Goal: Task Accomplishment & Management: Manage account settings

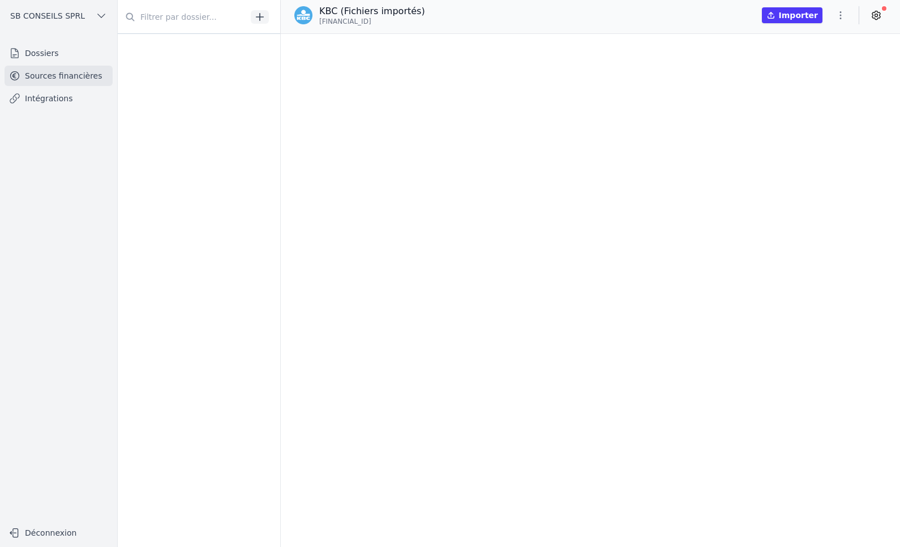
scroll to position [27086, 0]
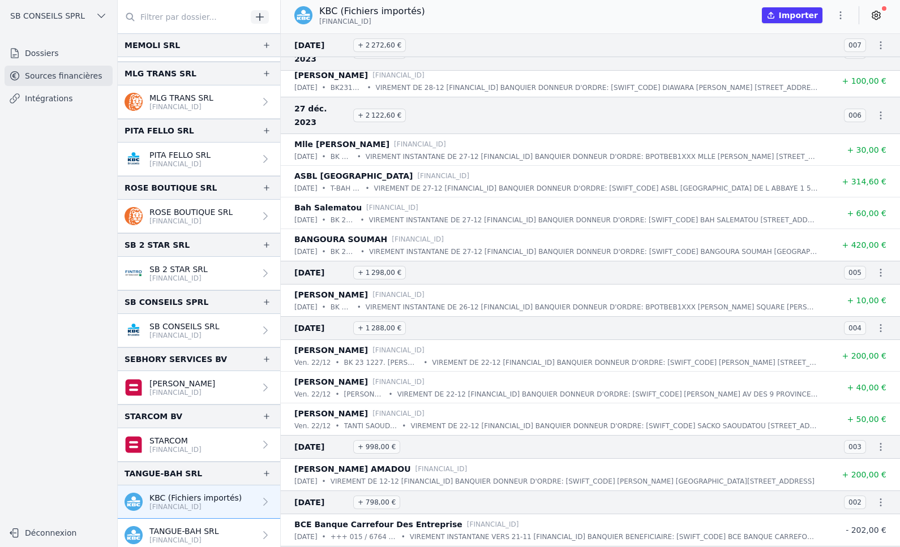
click at [66, 54] on link "Dossiers" at bounding box center [59, 53] width 108 height 20
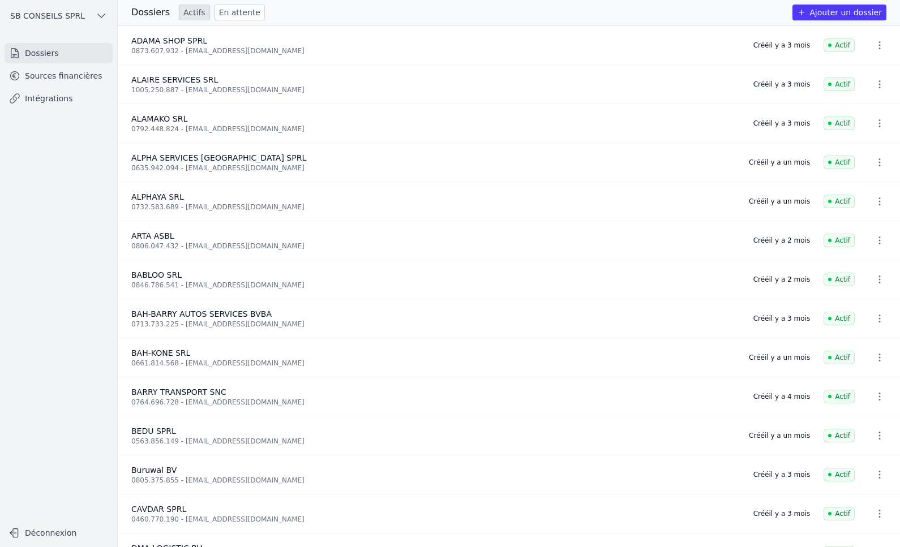
click at [857, 11] on button "Ajouter un dossier" at bounding box center [839, 13] width 94 height 16
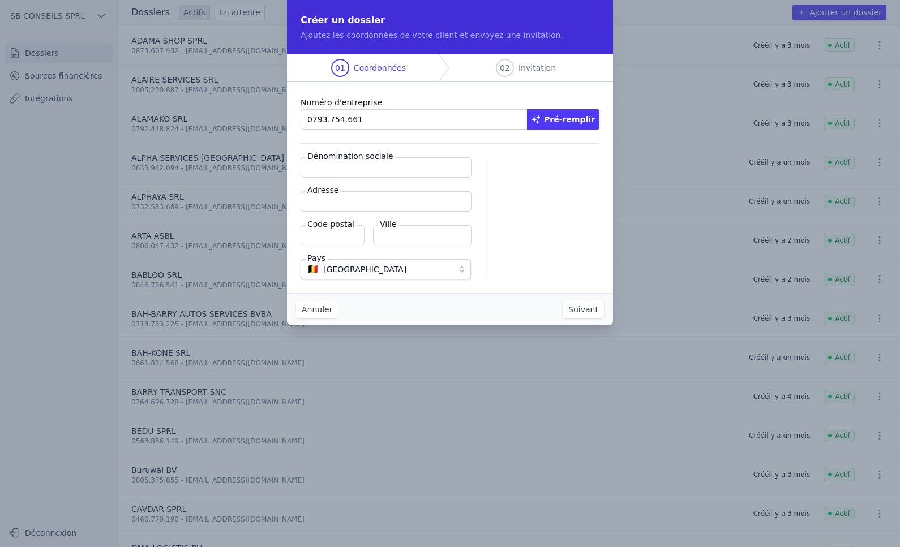
type input "0793.754.661"
click at [574, 123] on button "Pré-remplir" at bounding box center [563, 119] width 72 height 20
type input "JM SRL"
type input "[GEOGRAPHIC_DATA][PERSON_NAME] 34"
type input "9600"
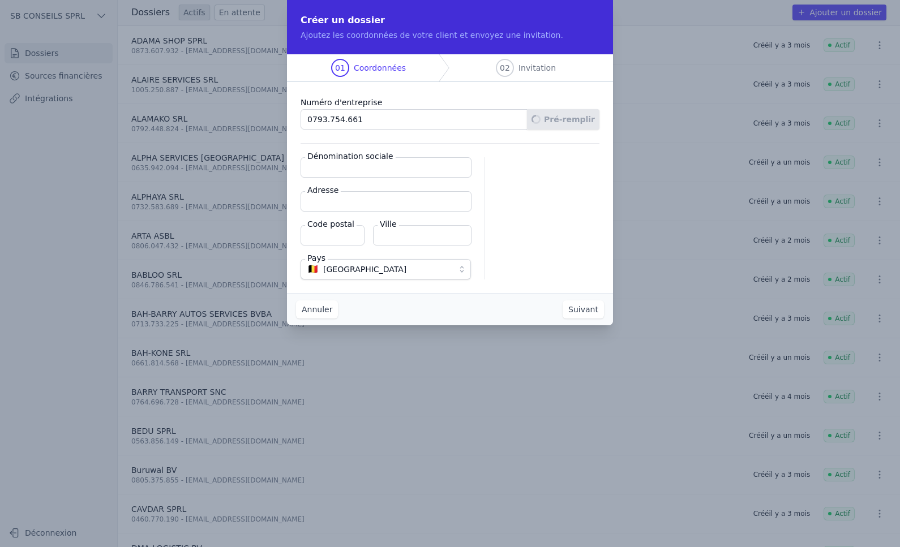
type input "Renaix"
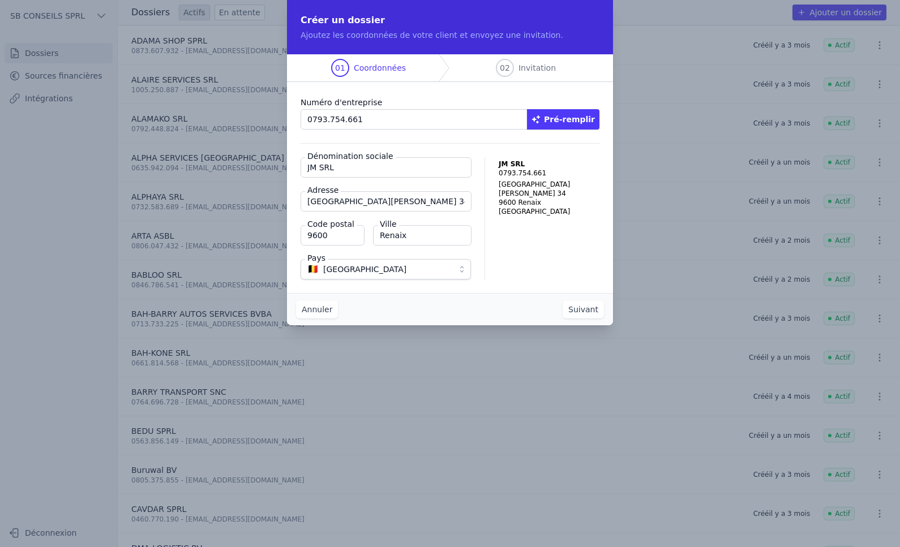
click at [577, 308] on button "Suivant" at bounding box center [582, 309] width 41 height 18
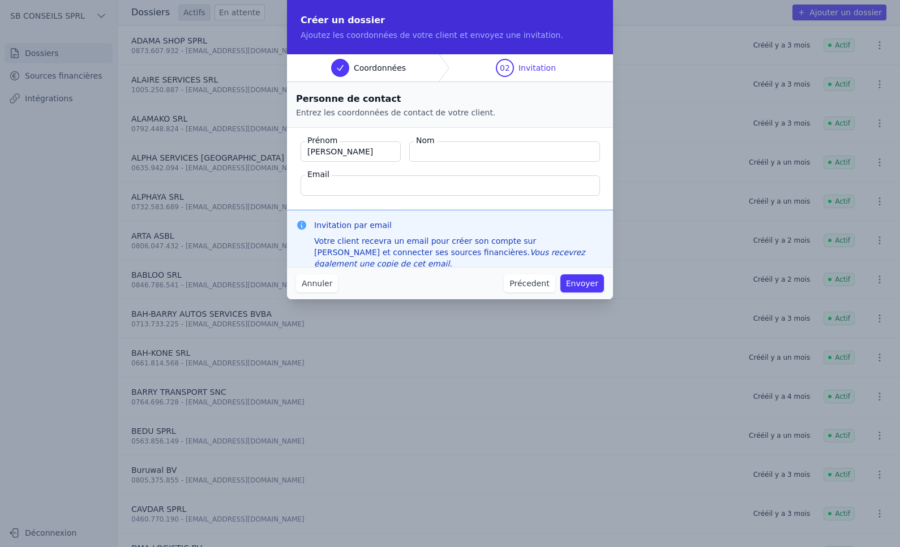
type input "[PERSON_NAME]"
type input "Andellati"
paste input "[PERSON_NAME][EMAIL_ADDRESS][DOMAIN_NAME]"
type input "[PERSON_NAME][EMAIL_ADDRESS][DOMAIN_NAME]"
click at [582, 283] on button "Envoyer" at bounding box center [582, 283] width 44 height 18
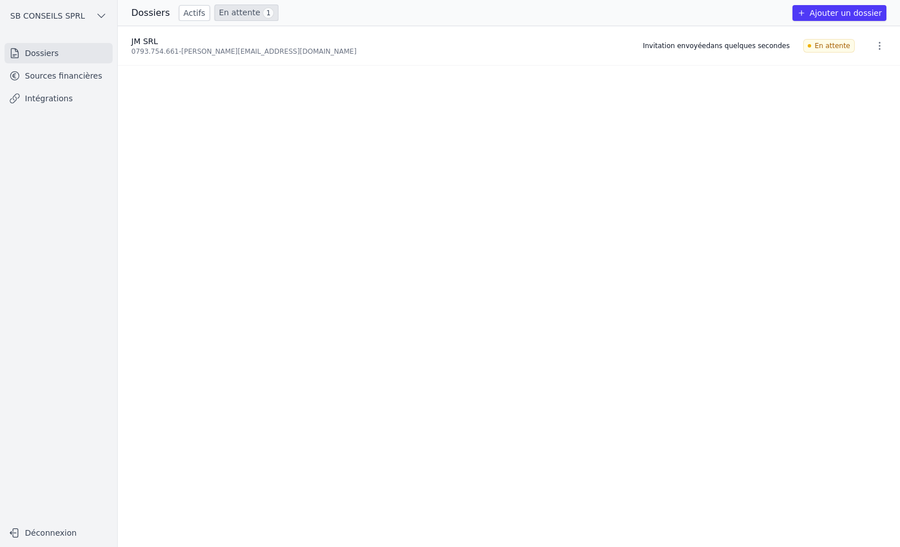
click at [46, 96] on link "Intégrations" at bounding box center [59, 98] width 108 height 20
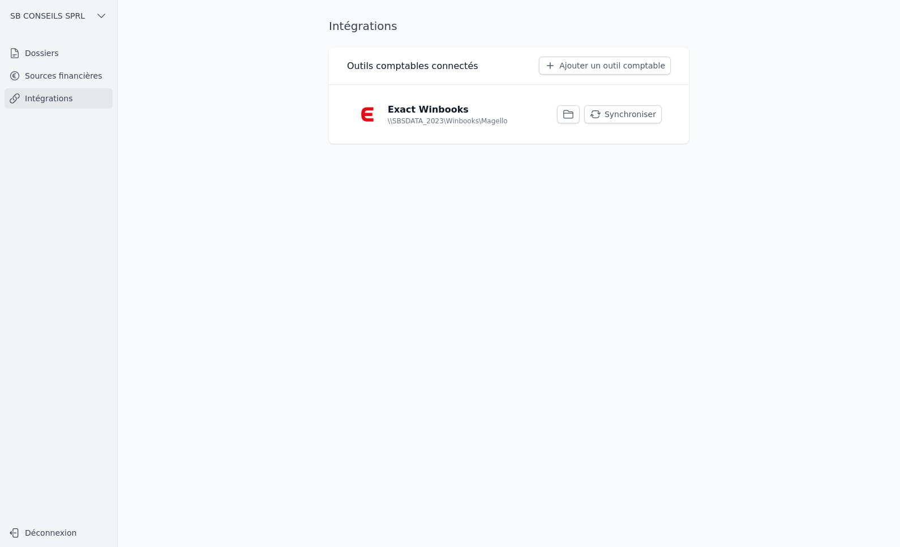
click at [628, 118] on button "Synchroniser" at bounding box center [623, 114] width 78 height 18
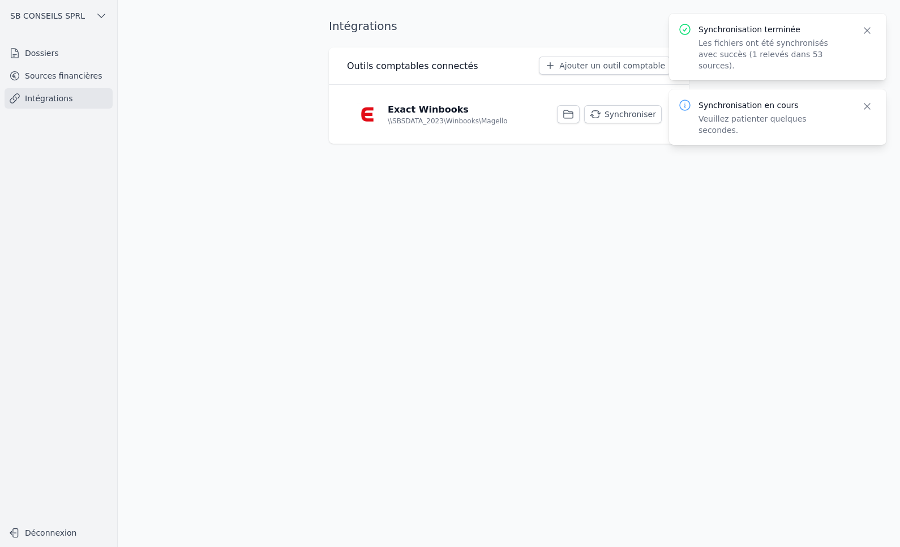
click at [62, 78] on link "Sources financières" at bounding box center [59, 76] width 108 height 20
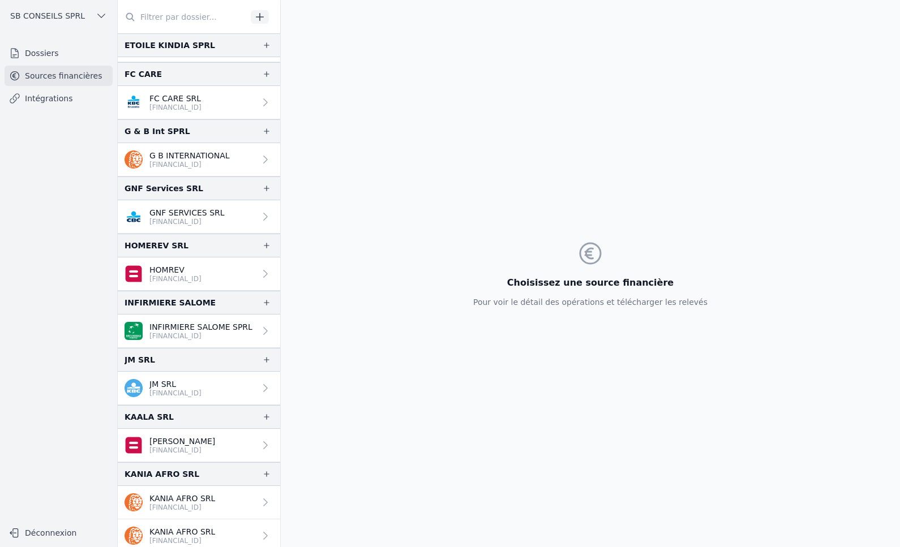
scroll to position [1301, 0]
click at [196, 381] on p "JM SRL" at bounding box center [175, 382] width 52 height 11
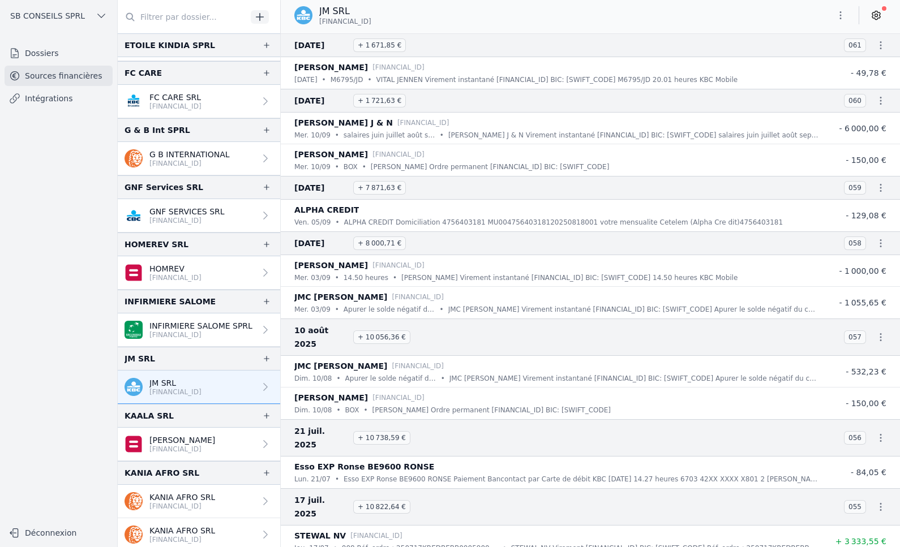
click at [881, 12] on icon at bounding box center [875, 15] width 11 height 11
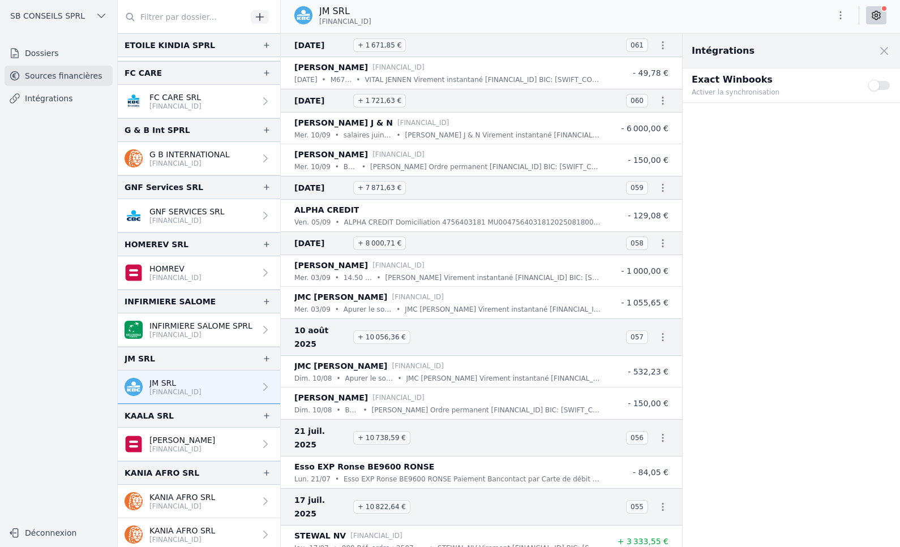
click at [881, 81] on button "Use setting" at bounding box center [879, 85] width 23 height 11
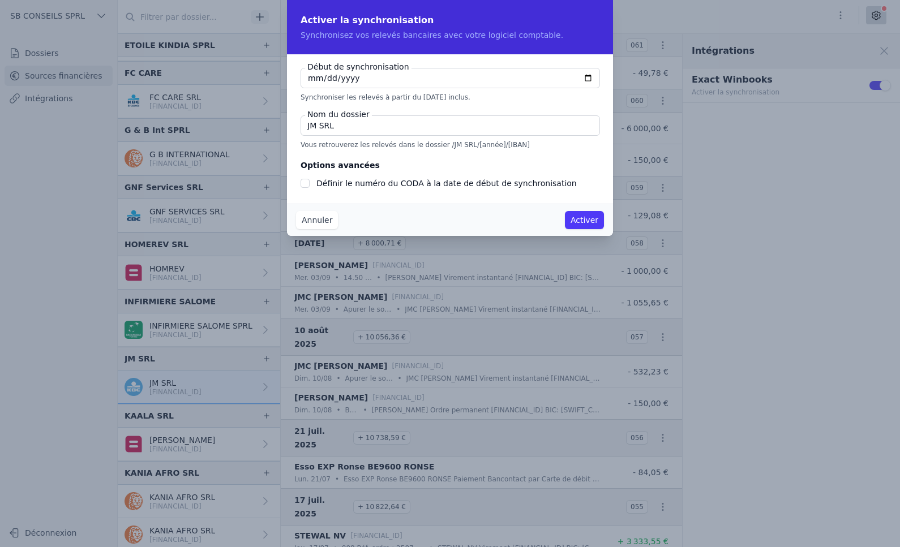
checkbox input "false"
type input "[DATE]"
click at [302, 186] on input "Définir le numéro du CODA à la date de début de synchronisation" at bounding box center [304, 183] width 9 height 9
checkbox input "true"
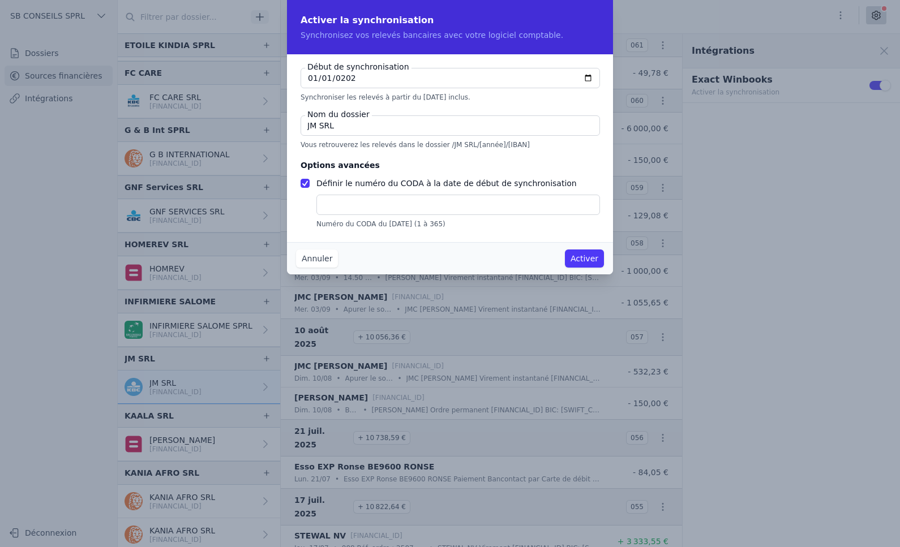
click at [333, 202] on input "text" at bounding box center [457, 205] width 283 height 20
type input "1"
click at [575, 260] on button "Activer" at bounding box center [584, 259] width 39 height 18
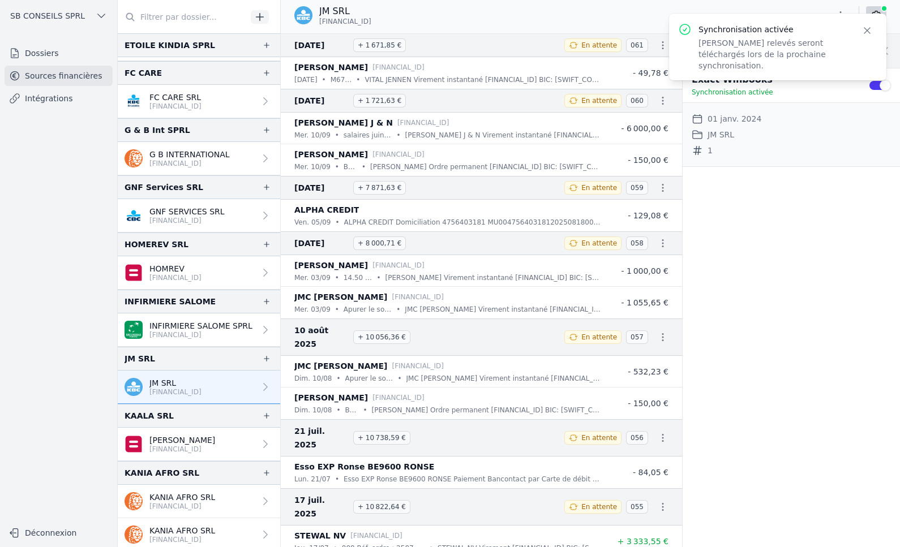
click at [38, 100] on link "Intégrations" at bounding box center [59, 98] width 108 height 20
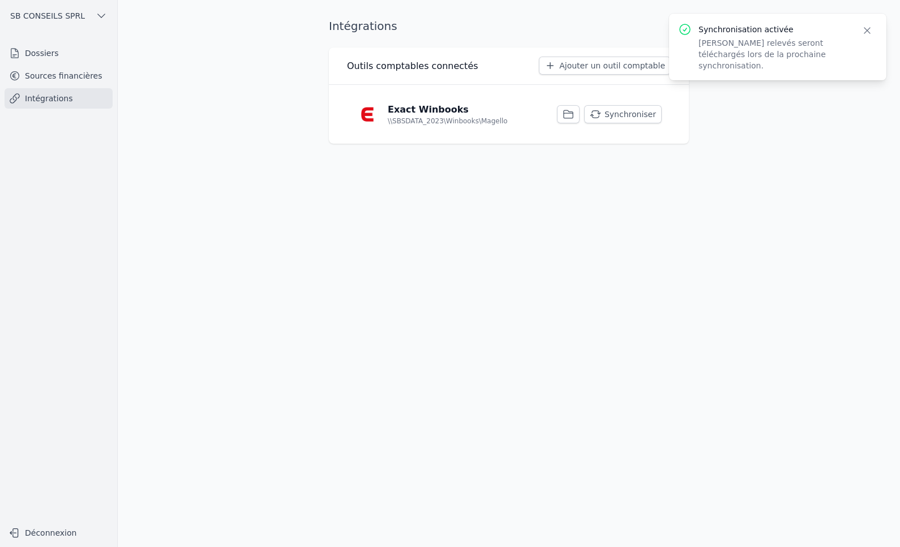
click at [642, 109] on button "Synchroniser" at bounding box center [623, 114] width 78 height 18
click at [76, 78] on link "Sources financières" at bounding box center [59, 76] width 108 height 20
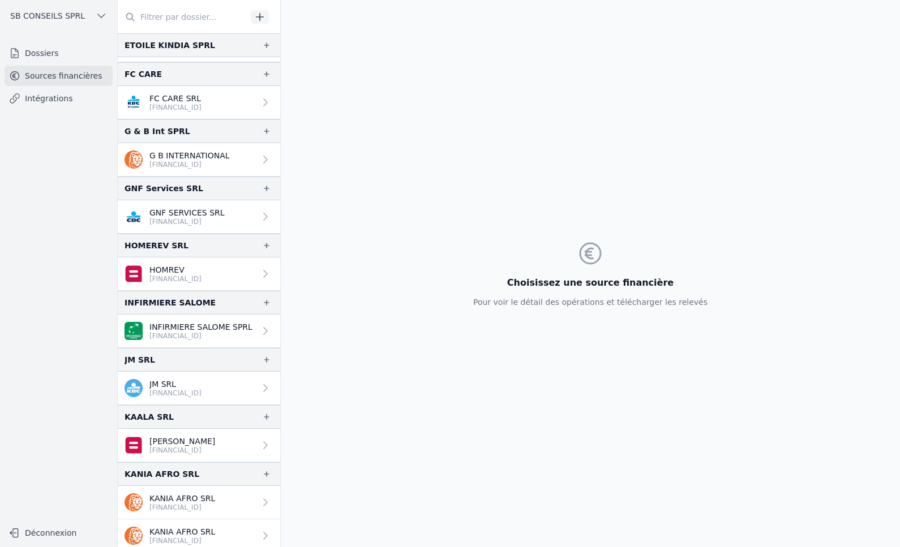
scroll to position [1301, 0]
click at [216, 385] on link "JM SRL [FINANCIAL_ID]" at bounding box center [199, 387] width 162 height 33
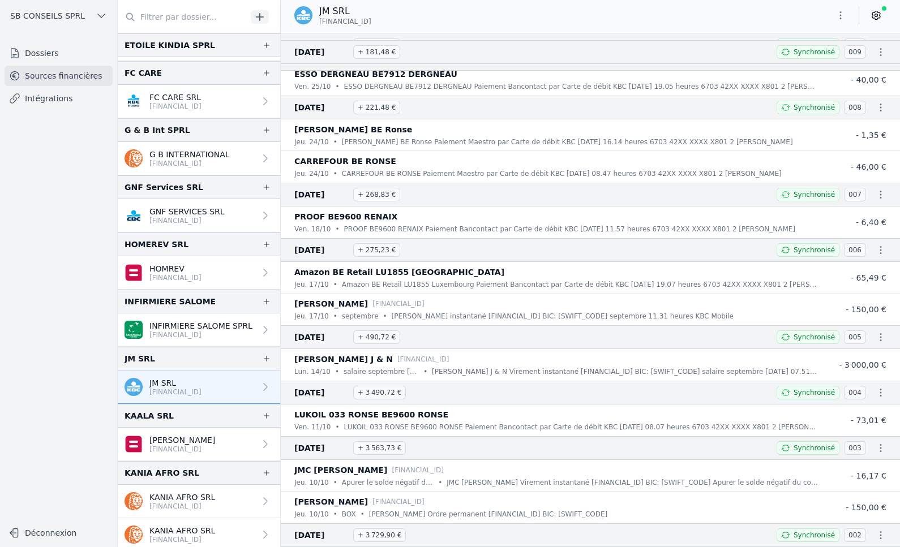
scroll to position [6901, 0]
